Goal: Use online tool/utility: Utilize a website feature to perform a specific function

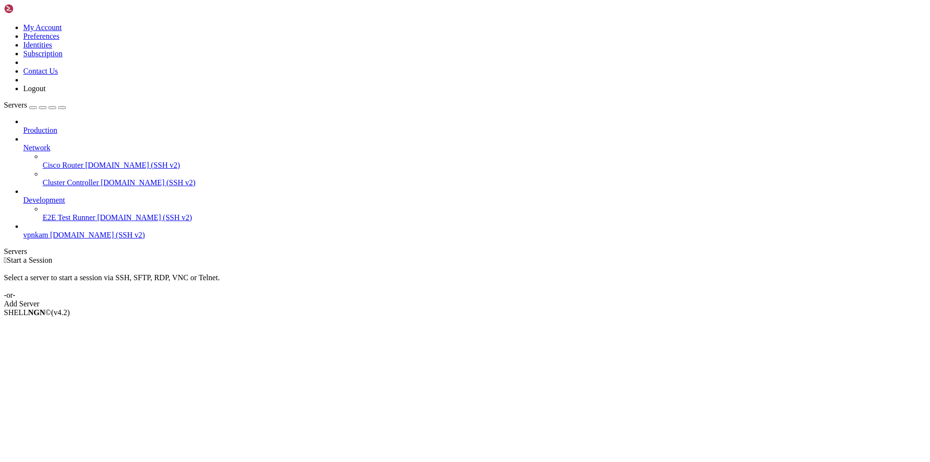
click at [48, 231] on span "vpnkam" at bounding box center [35, 235] width 25 height 8
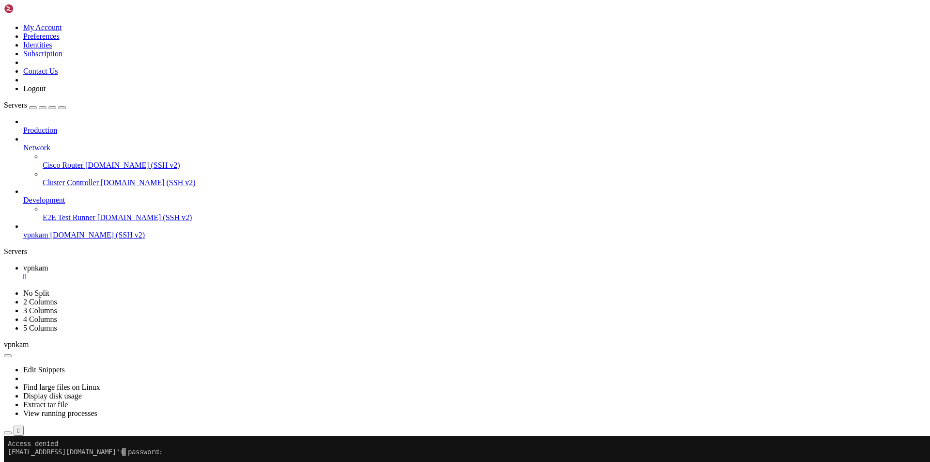
click at [137, 456] on x-row at bounding box center [408, 460] width 801 height 8
drag, startPoint x: 122, startPoint y: 577, endPoint x: 9, endPoint y: 568, distance: 113.3
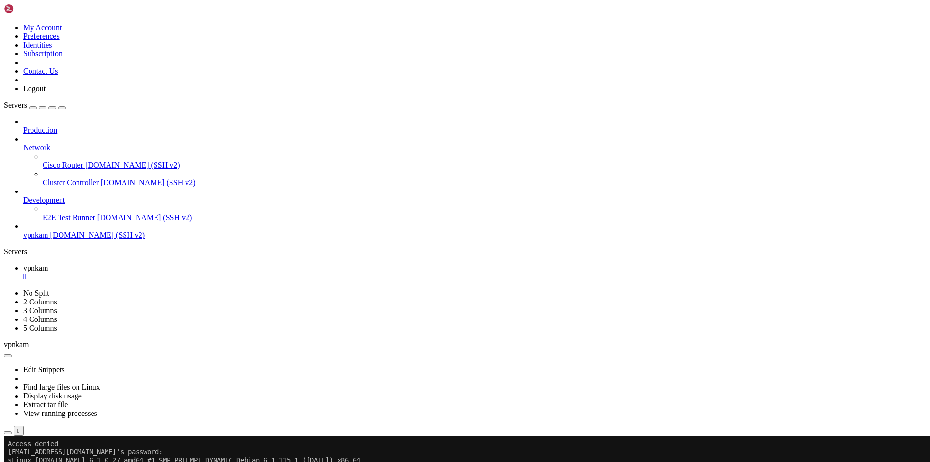
drag, startPoint x: 150, startPoint y: 830, endPoint x: 9, endPoint y: 470, distance: 386.7
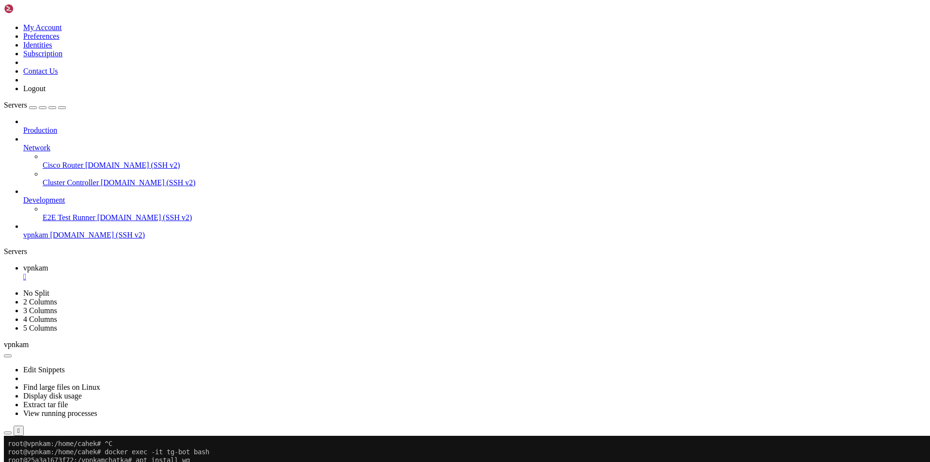
drag, startPoint x: 7, startPoint y: 500, endPoint x: 14, endPoint y: 501, distance: 7.3
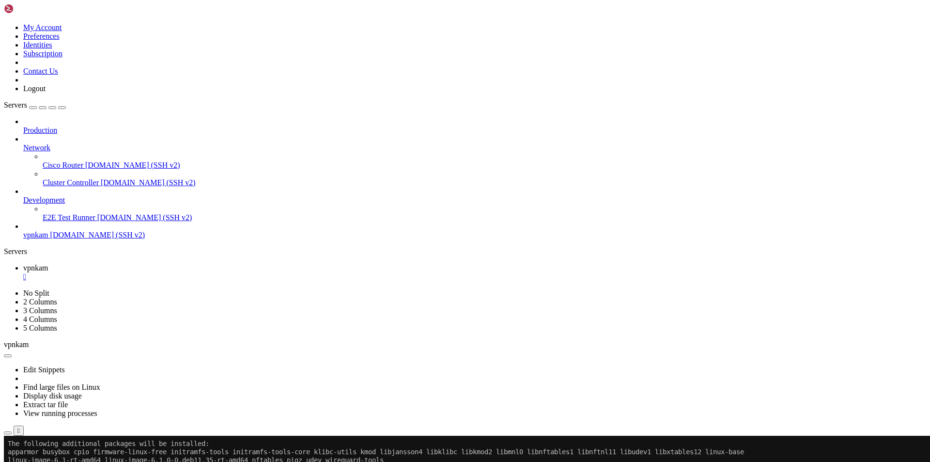
scroll to position [222, 0]
drag, startPoint x: 9, startPoint y: 502, endPoint x: 172, endPoint y: 831, distance: 366.9
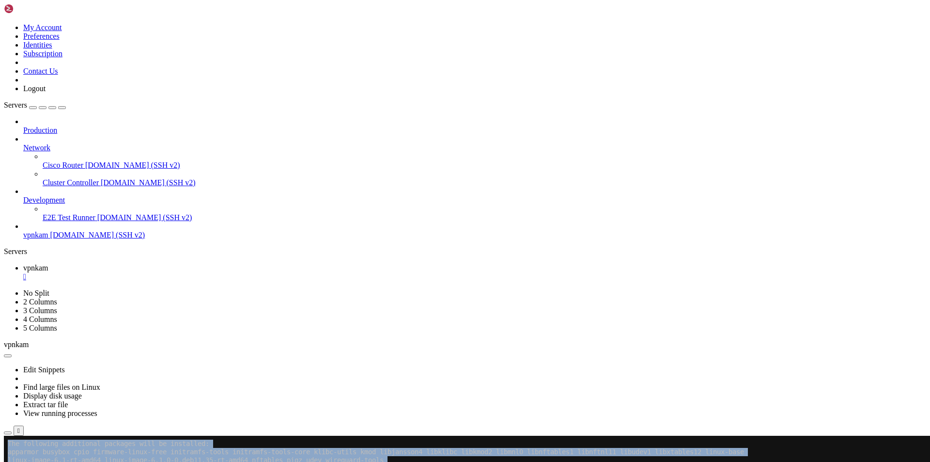
scroll to position [231, 0]
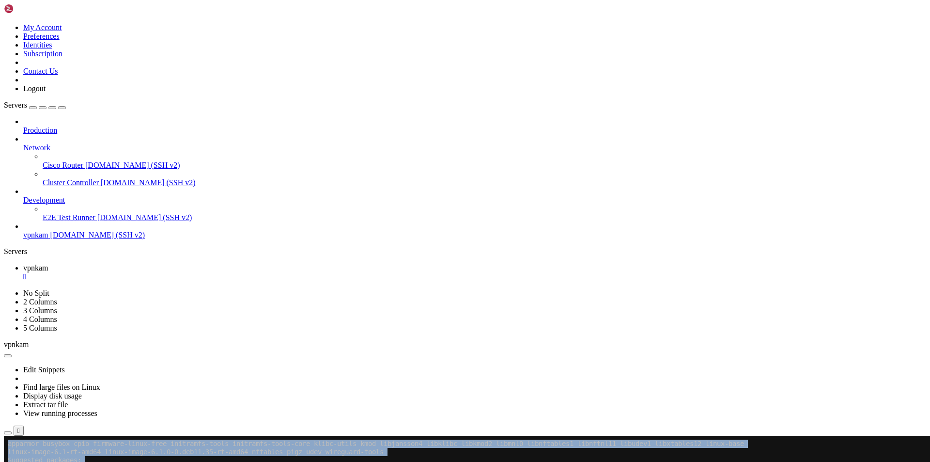
copy div "root@25a3a1673f72:/vpnkamchatka# apt install wireguard The following additional…"
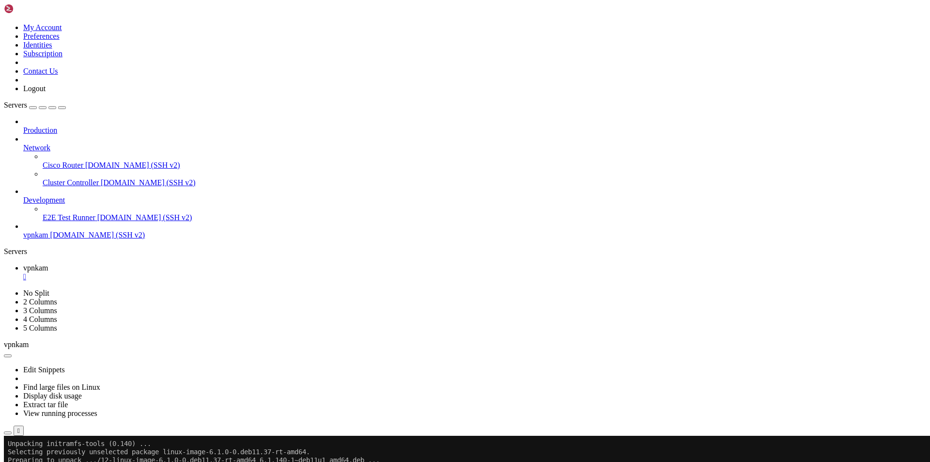
scroll to position [1689, 0]
